Goal: Navigation & Orientation: Find specific page/section

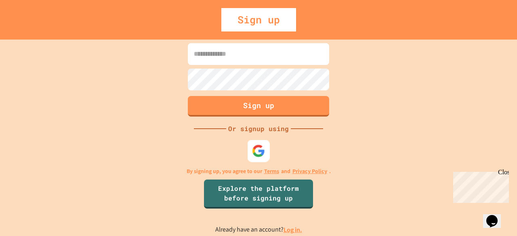
click at [259, 145] on img at bounding box center [258, 150] width 13 height 13
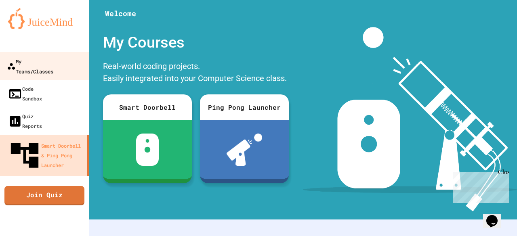
click at [74, 65] on link "My Teams/Classes" at bounding box center [45, 66] width 92 height 28
